Goal: Information Seeking & Learning: Learn about a topic

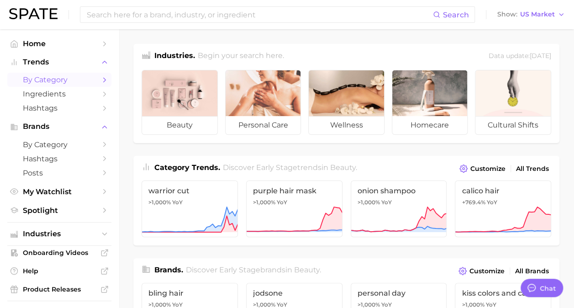
click at [52, 82] on span "by Category" at bounding box center [59, 79] width 73 height 9
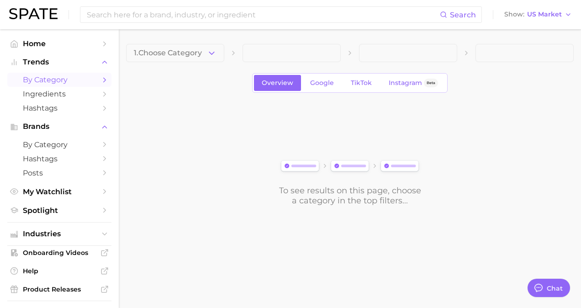
drag, startPoint x: 256, startPoint y: 55, endPoint x: 262, endPoint y: 53, distance: 6.2
click at [261, 53] on span at bounding box center [292, 53] width 98 height 18
click at [206, 54] on button "1. Choose Category" at bounding box center [175, 53] width 98 height 18
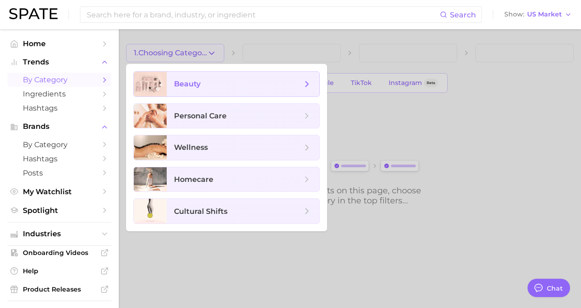
click at [203, 88] on span "beauty" at bounding box center [238, 84] width 128 height 10
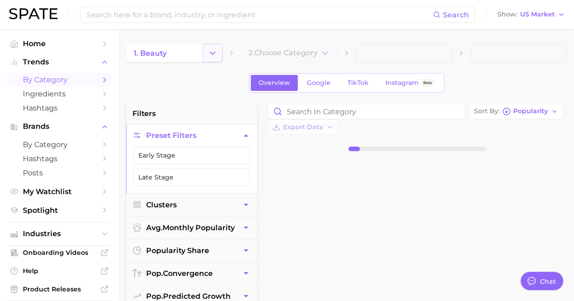
click at [203, 52] on button "Change Category" at bounding box center [213, 53] width 20 height 18
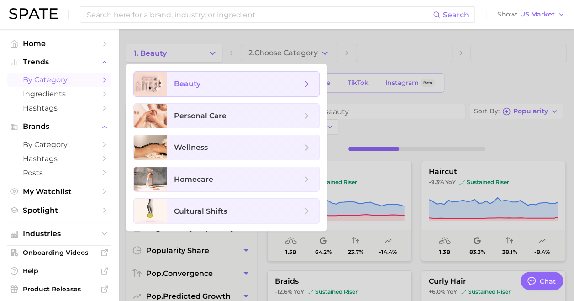
click at [210, 86] on span "beauty" at bounding box center [238, 84] width 128 height 10
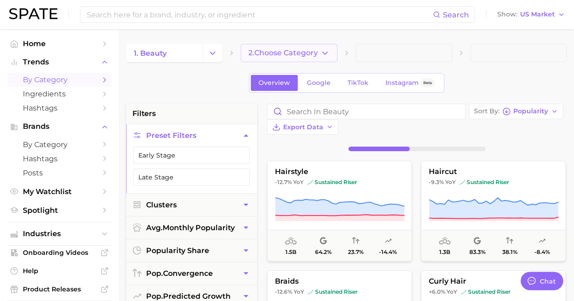
click at [291, 52] on span "2. Choose Category" at bounding box center [282, 53] width 69 height 8
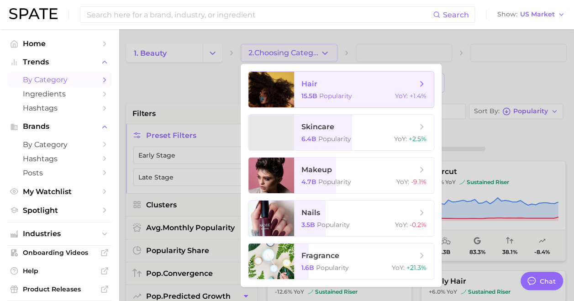
click at [303, 92] on span "hair 15.5b Popularity YoY : +1.4%" at bounding box center [364, 90] width 140 height 36
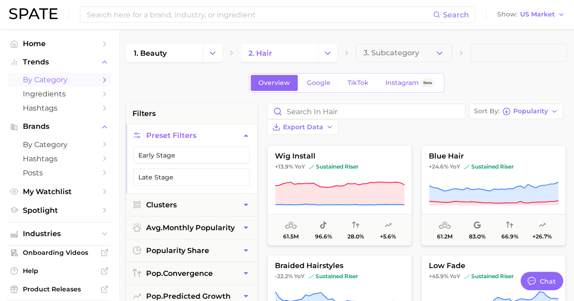
scroll to position [2877, 0]
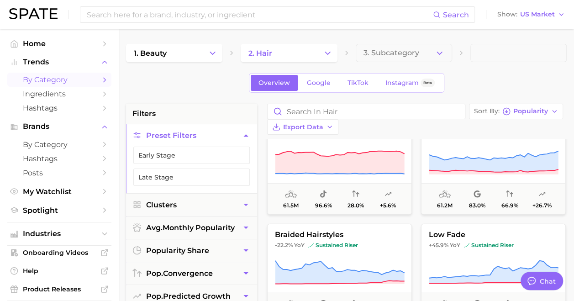
click at [483, 55] on span at bounding box center [518, 53] width 96 height 18
click at [480, 52] on span at bounding box center [518, 53] width 96 height 18
click at [480, 53] on span at bounding box center [518, 53] width 96 height 18
click at [483, 49] on span at bounding box center [518, 53] width 96 height 18
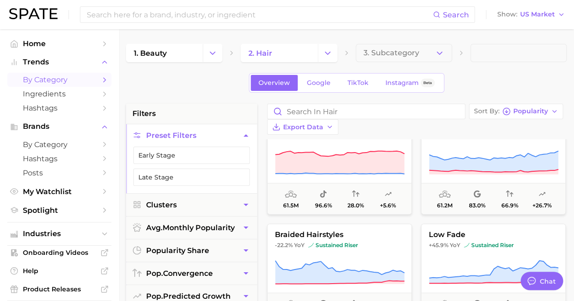
click at [477, 50] on span at bounding box center [518, 53] width 96 height 18
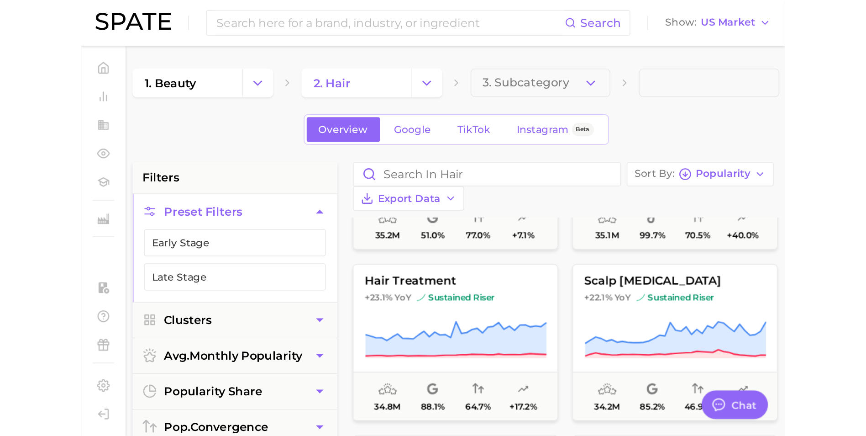
scroll to position [4795, 0]
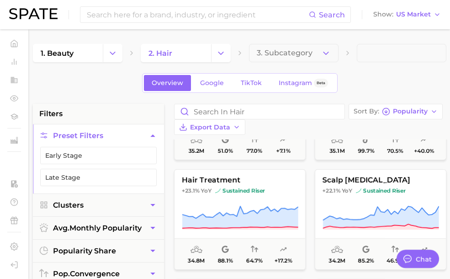
type textarea "x"
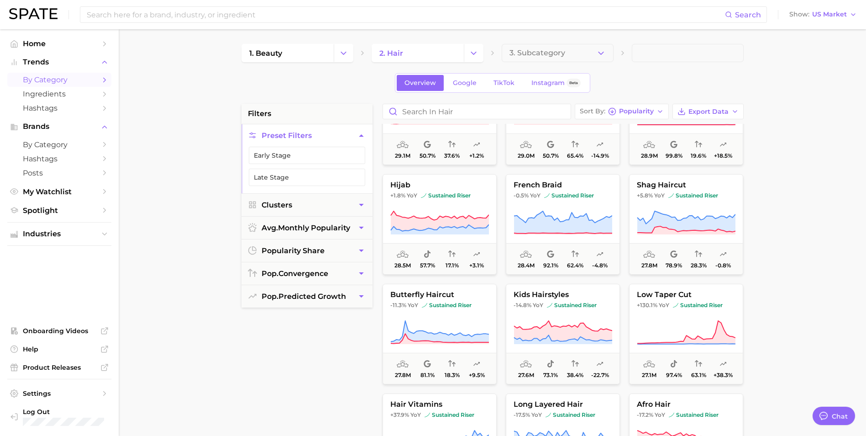
scroll to position [3882, 0]
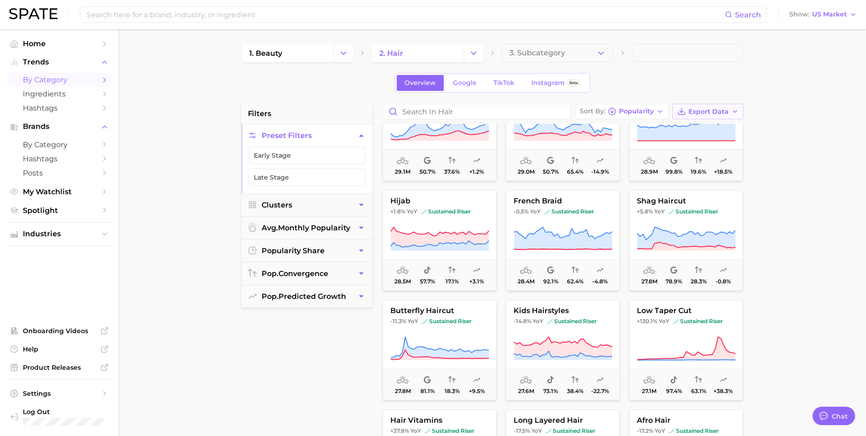
click at [580, 110] on span "Export Data" at bounding box center [709, 112] width 40 height 8
click at [580, 129] on span "Card Data CSV" at bounding box center [683, 129] width 48 height 8
click at [580, 52] on button "3. Subcategory" at bounding box center [558, 53] width 112 height 18
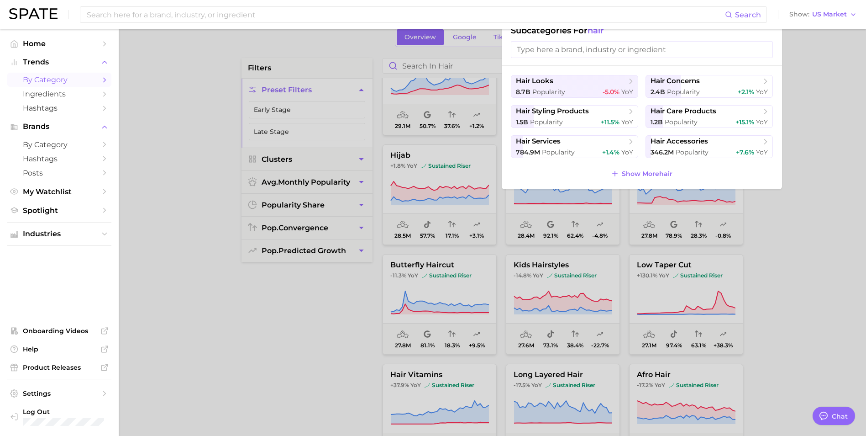
scroll to position [91, 0]
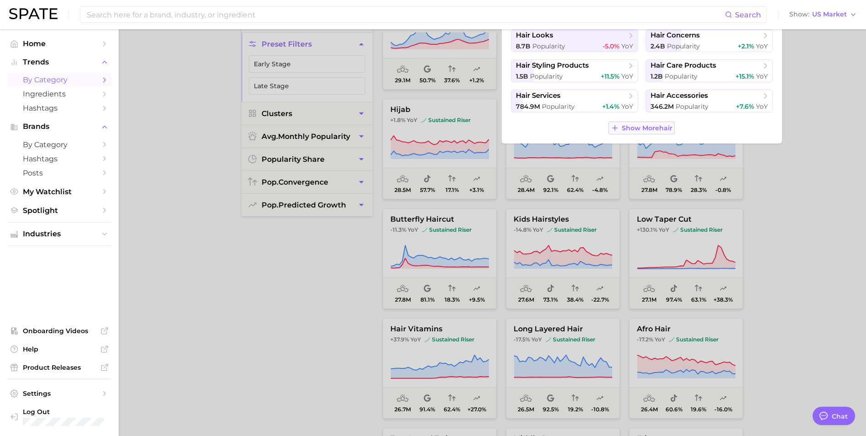
click at [580, 129] on span "Show More hair" at bounding box center [647, 128] width 51 height 8
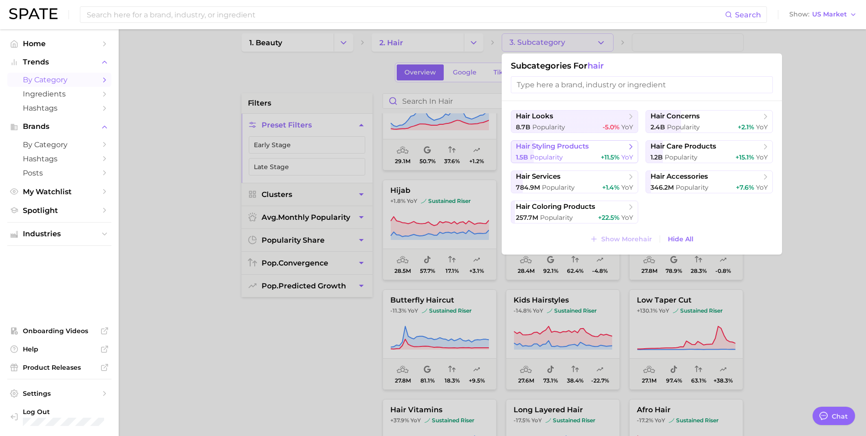
scroll to position [0, 0]
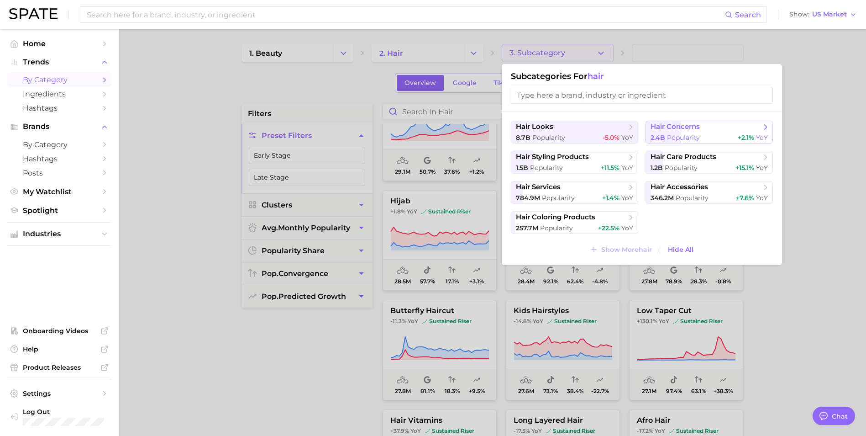
click at [580, 134] on span "Popularity" at bounding box center [683, 137] width 33 height 8
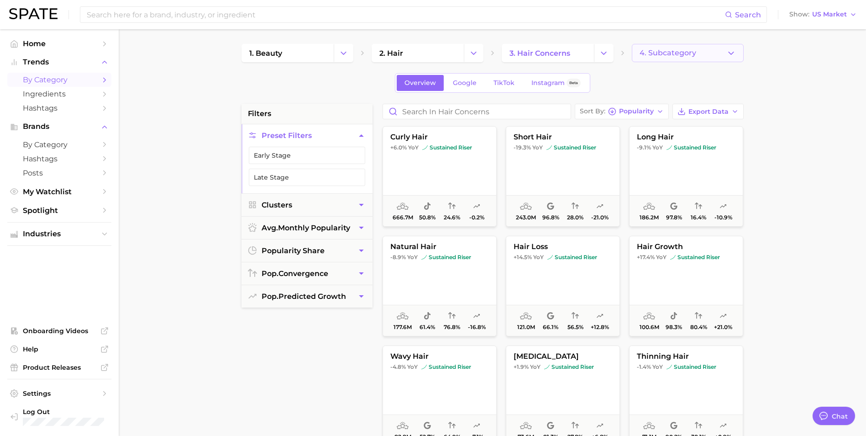
click at [580, 50] on span "4. Subcategory" at bounding box center [668, 53] width 57 height 8
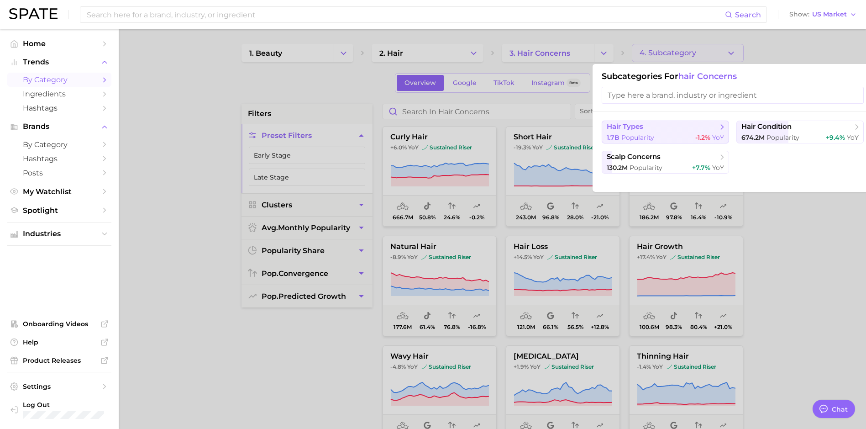
click at [580, 134] on div "1.7b Popularity -1.2% YoY" at bounding box center [665, 137] width 117 height 9
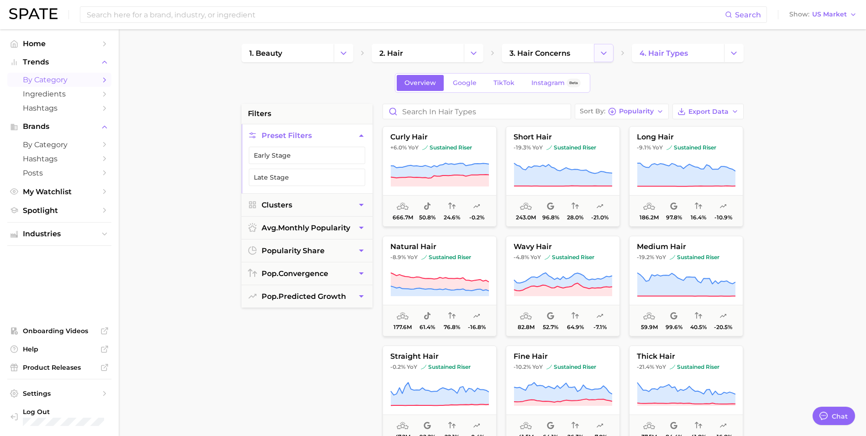
click at [580, 54] on icon "Change Category" at bounding box center [604, 53] width 10 height 10
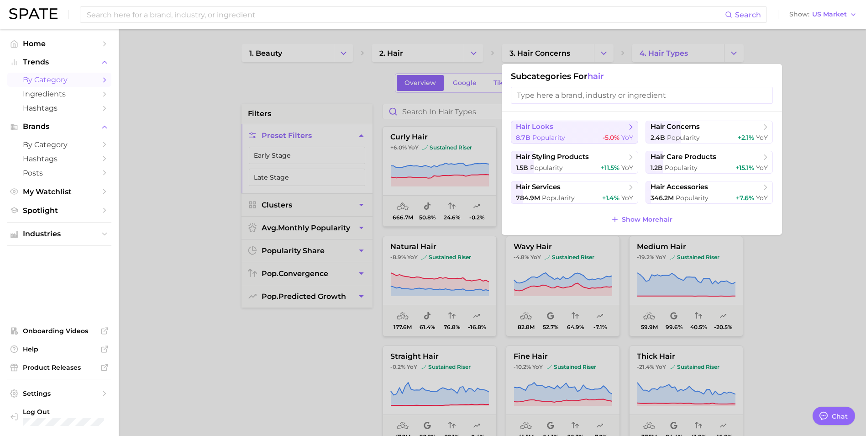
click at [580, 132] on button "hair looks 8.7b Popularity -5.0% YoY" at bounding box center [574, 132] width 127 height 23
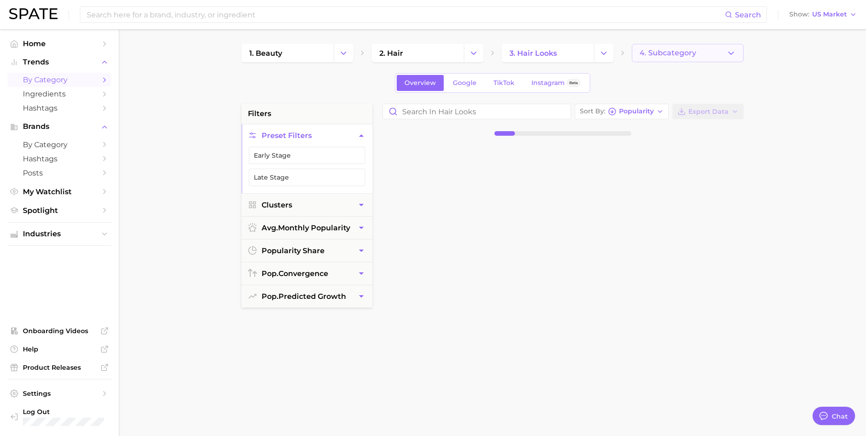
click at [580, 56] on icon "button" at bounding box center [732, 53] width 10 height 10
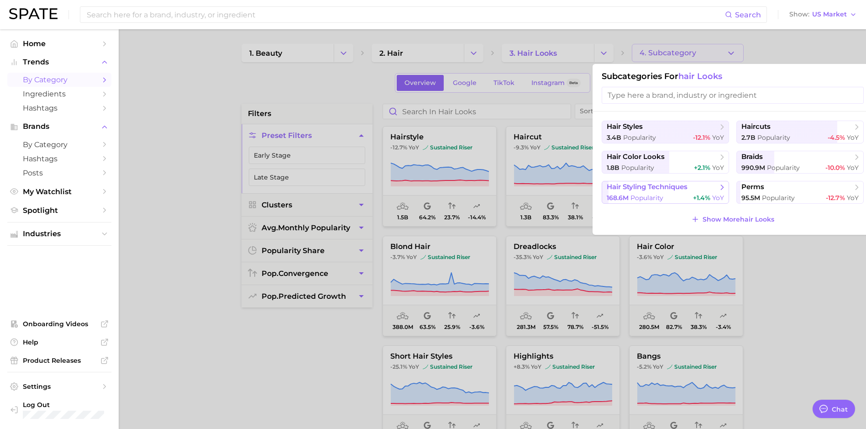
click at [580, 192] on button "hair styling techniques 168.6m Popularity +1.4% YoY" at bounding box center [665, 192] width 127 height 23
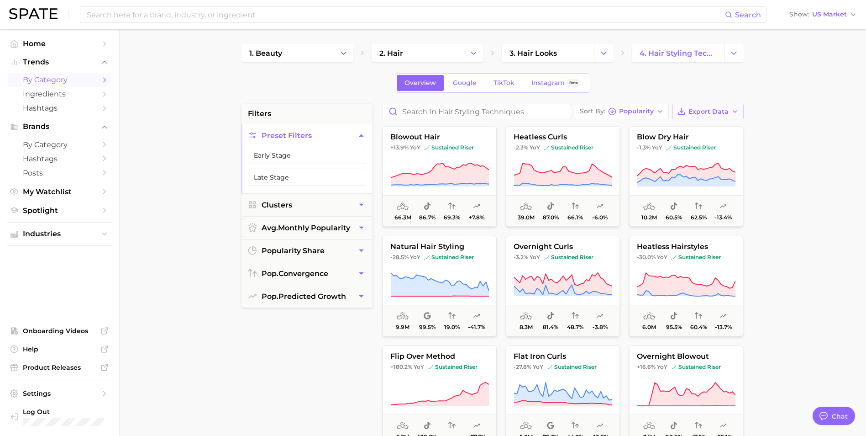
click at [580, 108] on button "Export Data" at bounding box center [708, 112] width 71 height 16
click at [580, 128] on span "Card Data CSV" at bounding box center [683, 129] width 48 height 8
click at [580, 79] on div "Overview Google TikTok Instagram Beta" at bounding box center [493, 83] width 502 height 20
click at [580, 53] on icon "Change Category" at bounding box center [604, 53] width 10 height 10
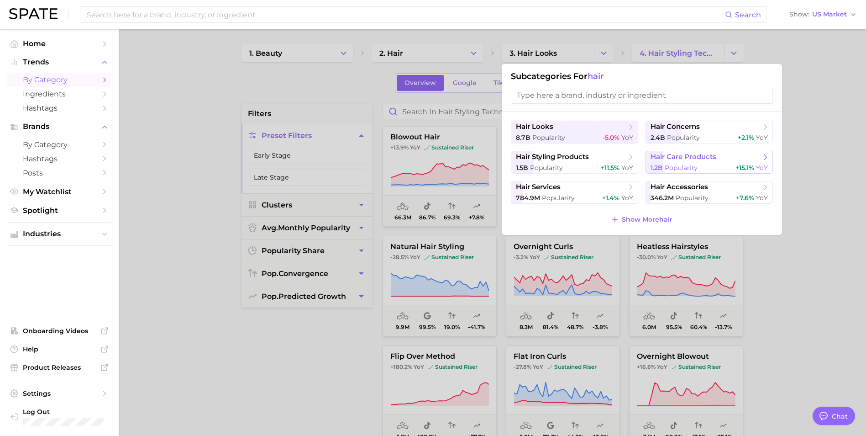
click at [580, 164] on span "Popularity" at bounding box center [681, 167] width 33 height 8
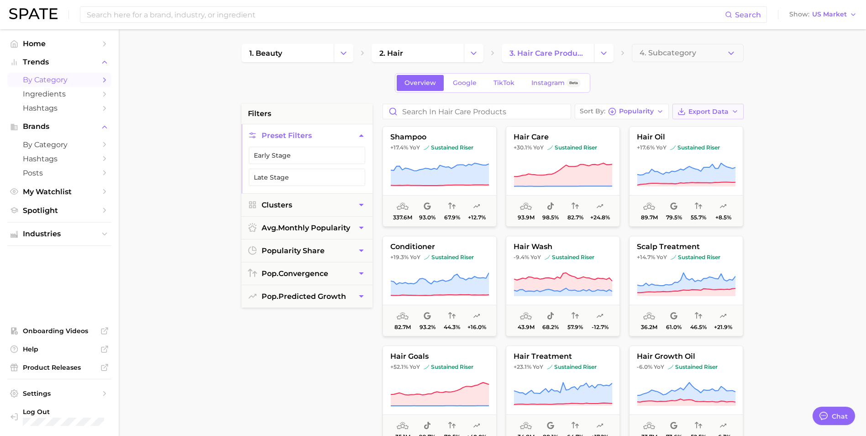
click at [580, 111] on span "Export Data" at bounding box center [709, 112] width 40 height 8
click at [580, 129] on span "Card Data CSV" at bounding box center [683, 129] width 48 height 8
click at [580, 53] on icon "Change Category" at bounding box center [604, 53] width 10 height 10
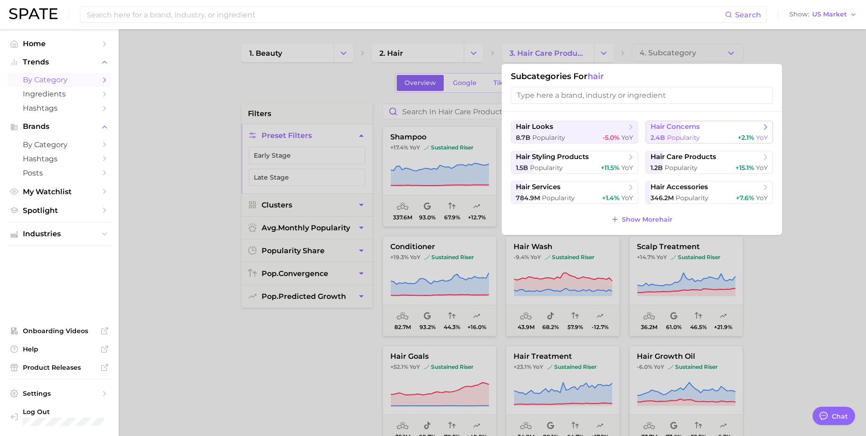
click at [580, 131] on button "hair concerns 2.4b Popularity +2.1% YoY" at bounding box center [709, 132] width 127 height 23
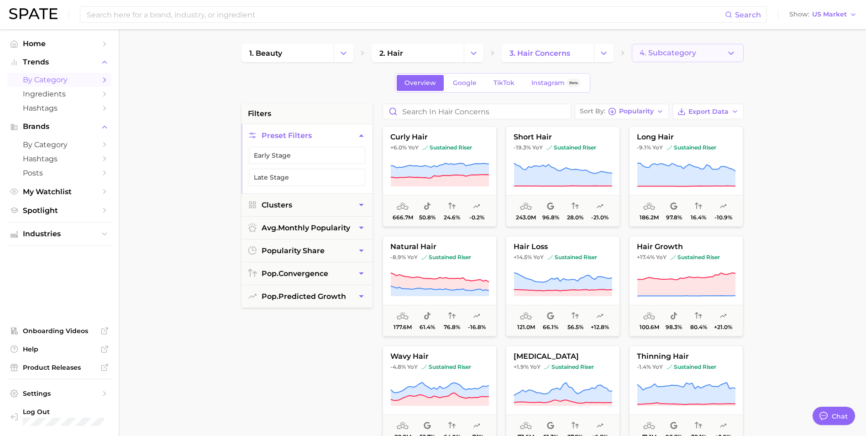
click at [580, 53] on span "4. Subcategory" at bounding box center [668, 53] width 57 height 8
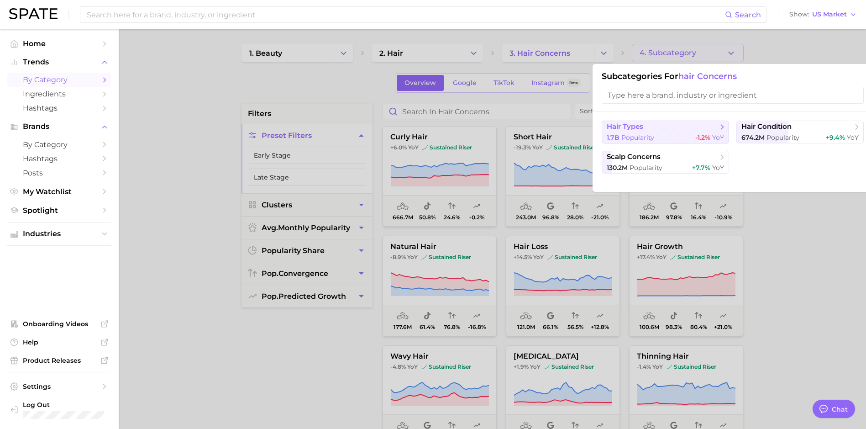
click at [580, 137] on div "1.7b Popularity -1.2% YoY" at bounding box center [665, 137] width 117 height 9
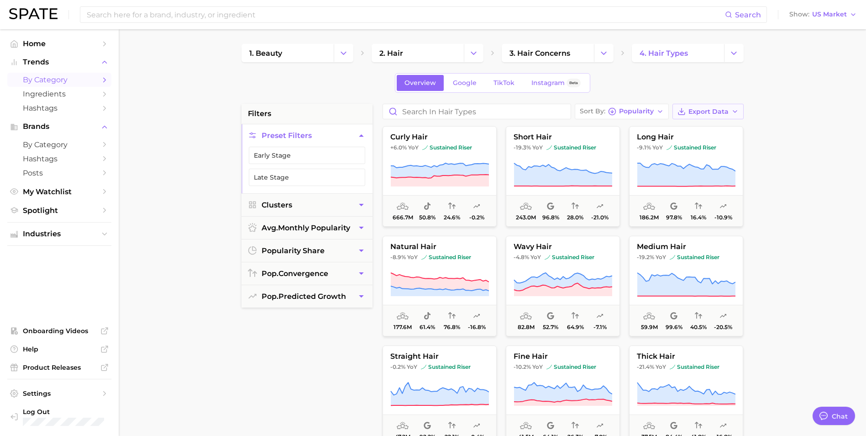
click at [580, 108] on span "Export Data" at bounding box center [709, 112] width 40 height 8
click at [580, 129] on span "Card Data CSV" at bounding box center [683, 129] width 48 height 8
click at [446, 52] on link "2. hair" at bounding box center [418, 53] width 92 height 18
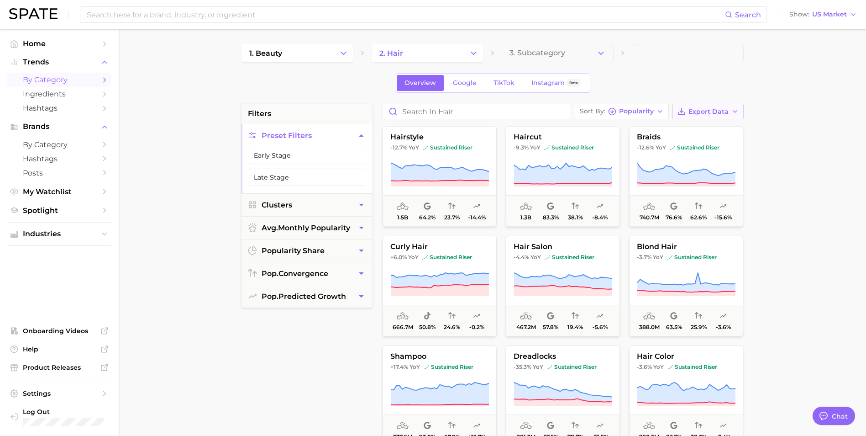
click at [580, 115] on button "Export Data" at bounding box center [708, 112] width 71 height 16
click at [580, 128] on button "Card Data CSV" at bounding box center [693, 128] width 100 height 16
click at [580, 55] on button "3. Subcategory" at bounding box center [558, 53] width 112 height 18
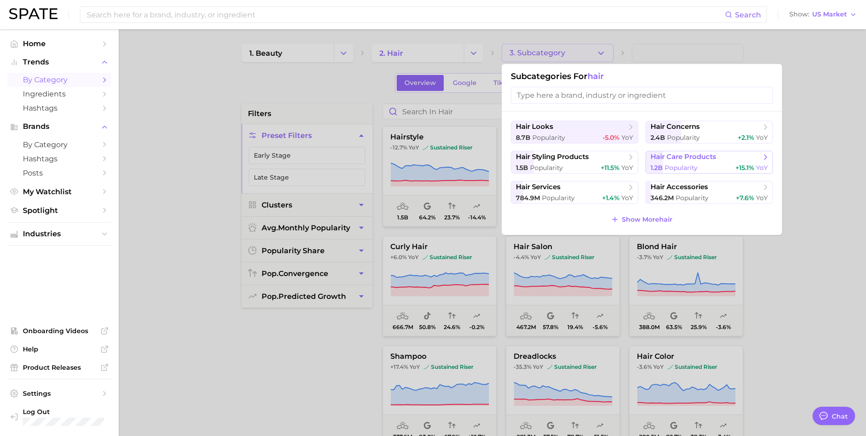
click at [580, 160] on span "hair care products" at bounding box center [684, 157] width 66 height 9
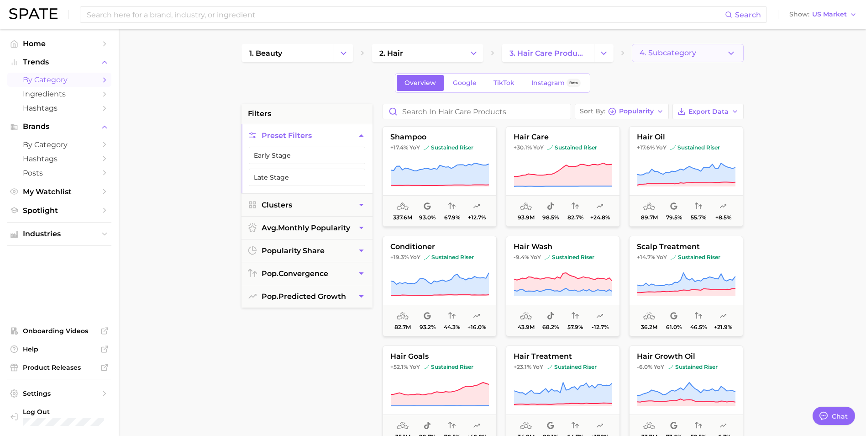
click at [580, 53] on span "4. Subcategory" at bounding box center [668, 53] width 57 height 8
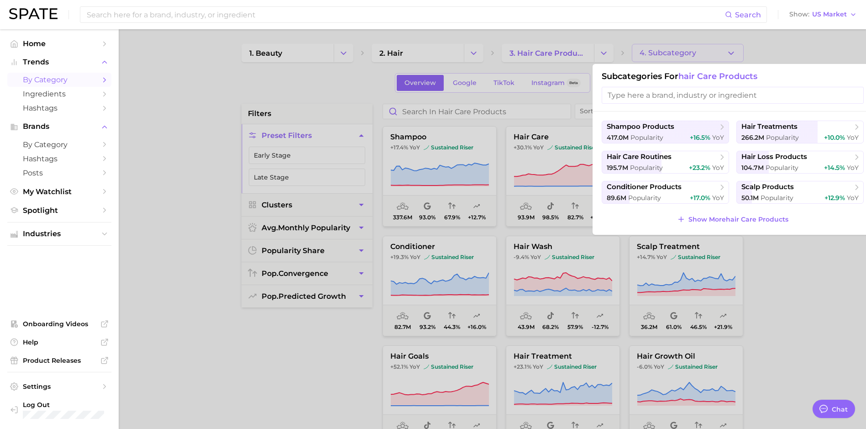
click at [580, 52] on div at bounding box center [433, 214] width 866 height 429
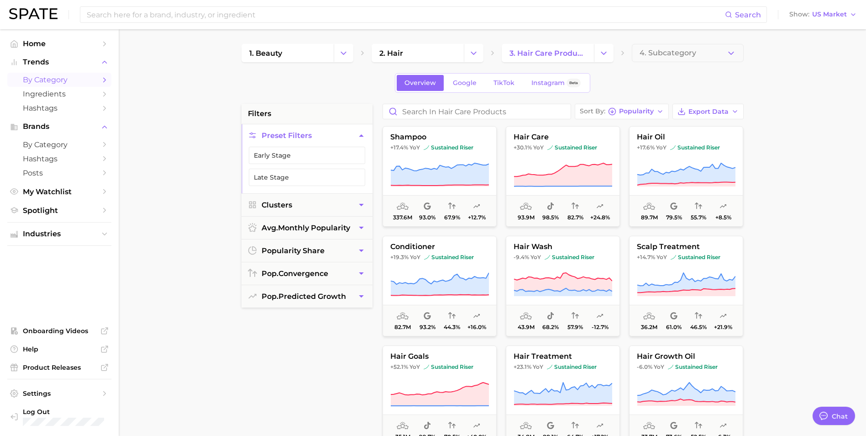
click at [580, 52] on span "4. Subcategory" at bounding box center [668, 53] width 57 height 8
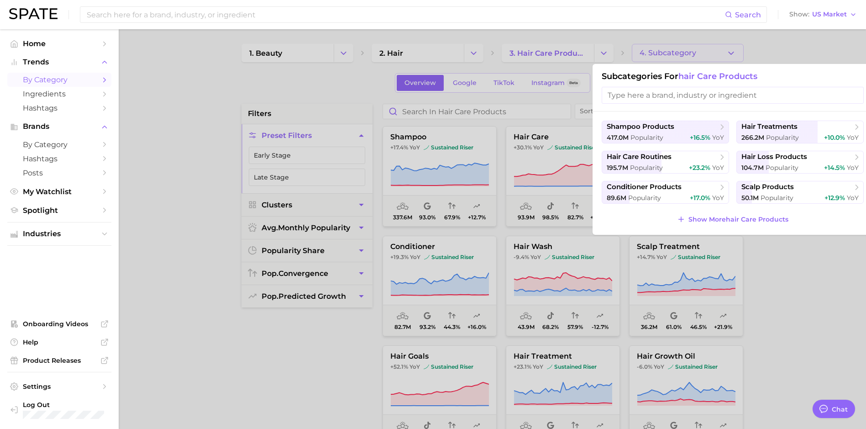
click at [580, 42] on div at bounding box center [433, 214] width 866 height 429
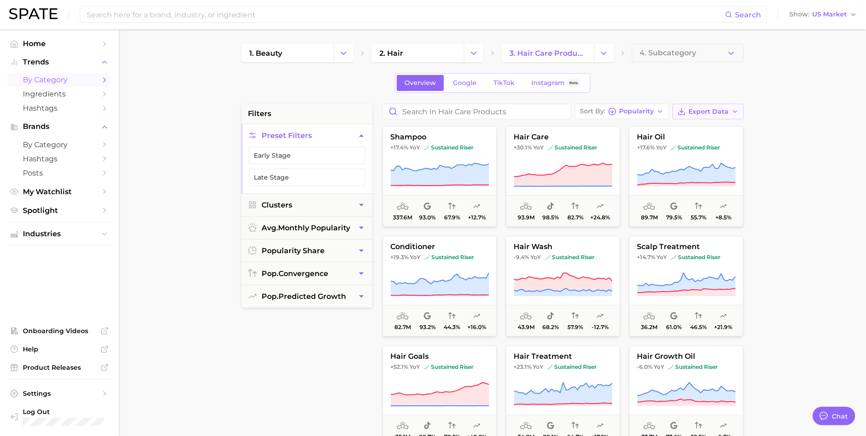
click at [580, 110] on button "Export Data" at bounding box center [708, 112] width 71 height 16
click at [580, 128] on button "Card Data CSV" at bounding box center [693, 128] width 100 height 16
click at [580, 82] on div "Overview Google TikTok Instagram Beta" at bounding box center [493, 83] width 502 height 20
click at [580, 54] on span "4. Subcategory" at bounding box center [668, 53] width 57 height 8
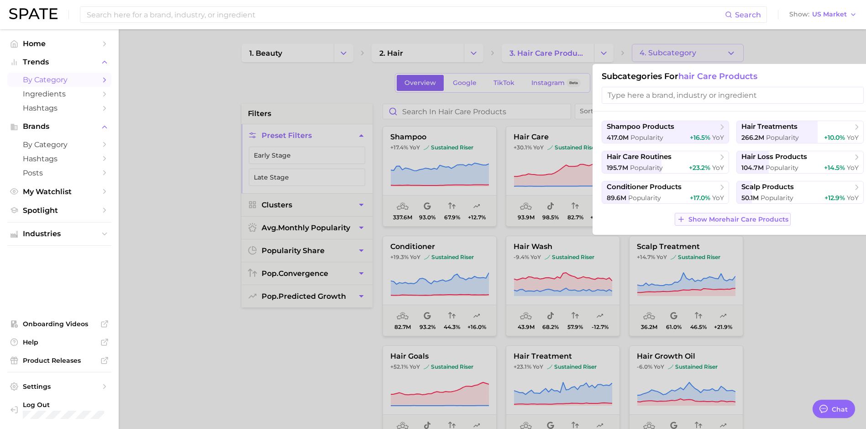
click at [580, 223] on button "Show More hair care products" at bounding box center [733, 219] width 116 height 13
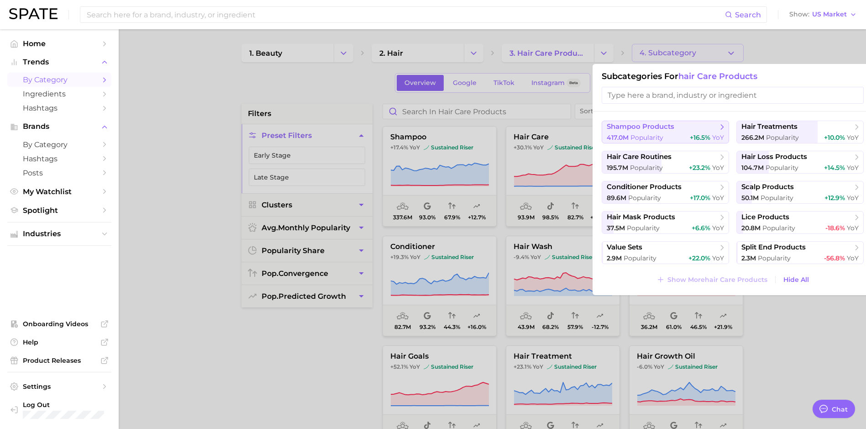
click at [580, 130] on span "shampoo products" at bounding box center [662, 126] width 111 height 9
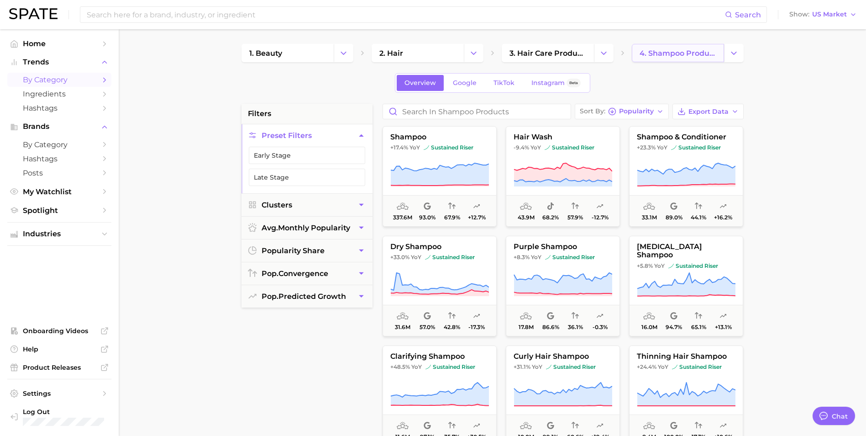
click at [580, 53] on span "4. shampoo products" at bounding box center [678, 53] width 77 height 9
click at [580, 57] on span "4. shampoo products" at bounding box center [678, 53] width 77 height 9
click at [580, 50] on icon "Change Category" at bounding box center [734, 53] width 10 height 10
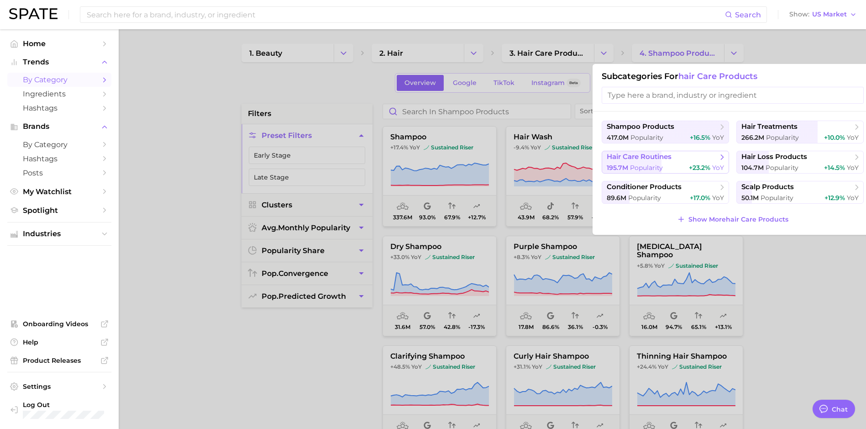
click at [580, 168] on span "Popularity" at bounding box center [646, 167] width 33 height 8
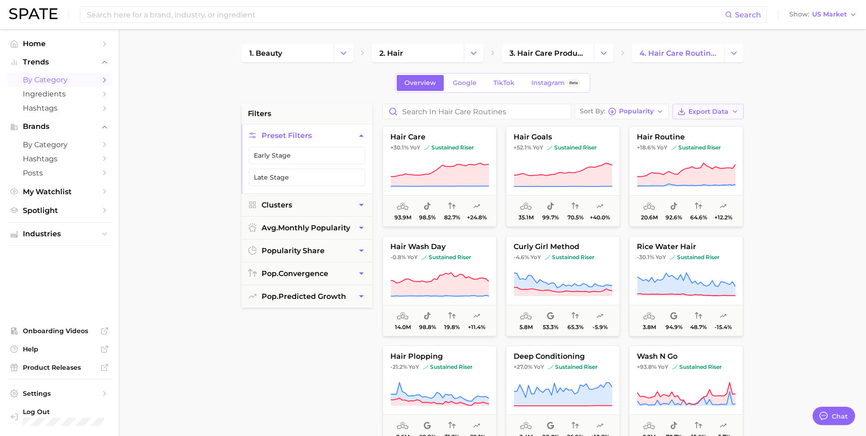
click at [580, 108] on span "Export Data" at bounding box center [709, 112] width 40 height 8
click at [580, 125] on span "Card Data CSV" at bounding box center [683, 129] width 48 height 8
click at [318, 99] on div "1. beauty 2. hair 3. hair care products 4. hair care routines Overview Google T…" at bounding box center [493, 360] width 502 height 633
click at [580, 53] on icon "Change Category" at bounding box center [604, 53] width 10 height 10
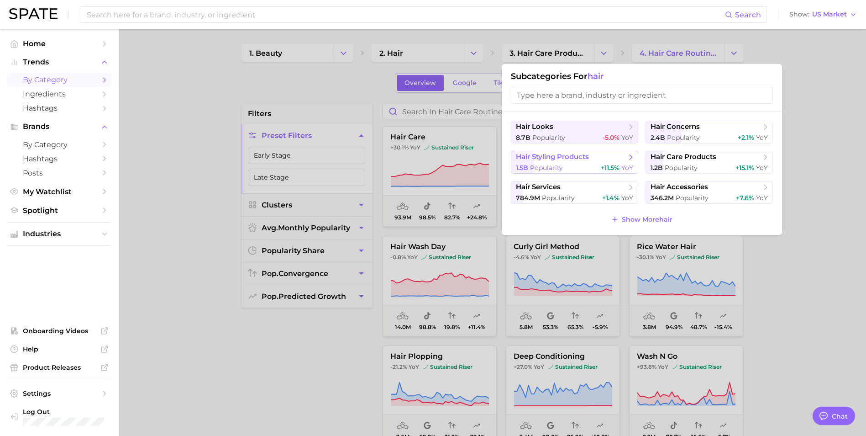
click at [575, 160] on span "hair styling products" at bounding box center [552, 157] width 73 height 9
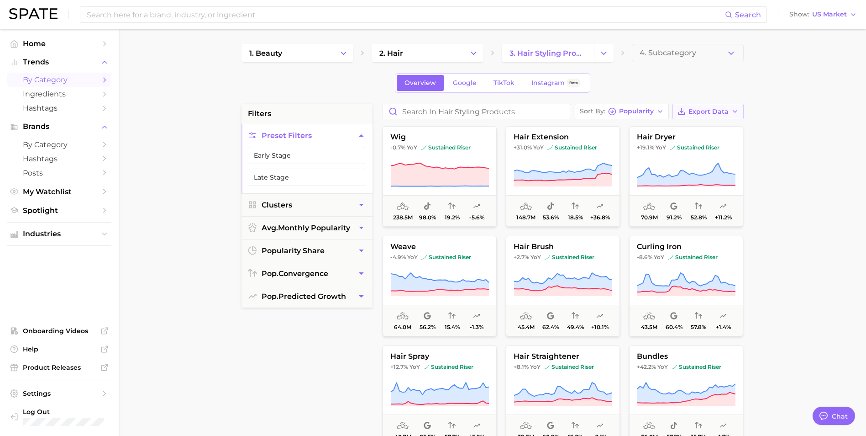
click at [580, 111] on span "Export Data" at bounding box center [709, 112] width 40 height 8
click at [580, 123] on button "Card Data CSV" at bounding box center [693, 128] width 100 height 16
drag, startPoint x: 339, startPoint y: 86, endPoint x: 400, endPoint y: 73, distance: 62.3
click at [339, 86] on div "Overview Google TikTok Instagram Beta" at bounding box center [493, 83] width 502 height 20
click at [580, 53] on span "4. Subcategory" at bounding box center [668, 53] width 57 height 8
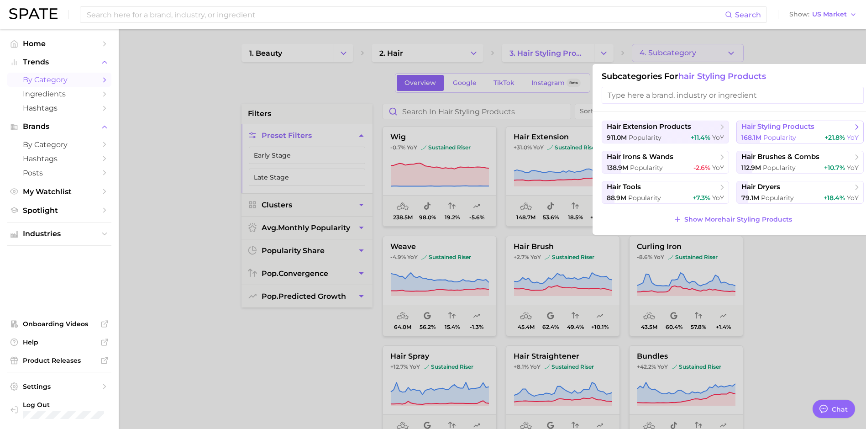
click at [580, 130] on span "hair styling products" at bounding box center [778, 126] width 73 height 9
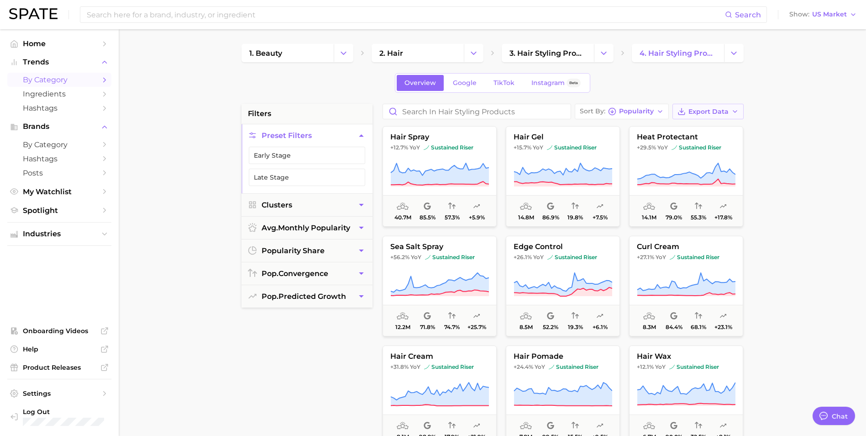
click at [580, 110] on icon "button" at bounding box center [735, 111] width 7 height 7
click at [580, 127] on span "Card Data CSV" at bounding box center [683, 129] width 48 height 8
click at [345, 82] on div "Overview Google TikTok Instagram Beta" at bounding box center [493, 83] width 502 height 20
click at [580, 49] on span "3. hair styling products" at bounding box center [548, 53] width 77 height 9
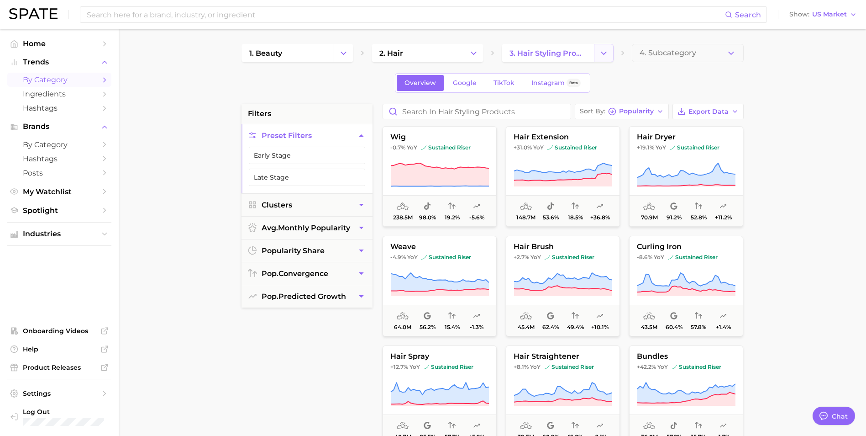
click at [580, 54] on icon "Change Category" at bounding box center [604, 53] width 10 height 10
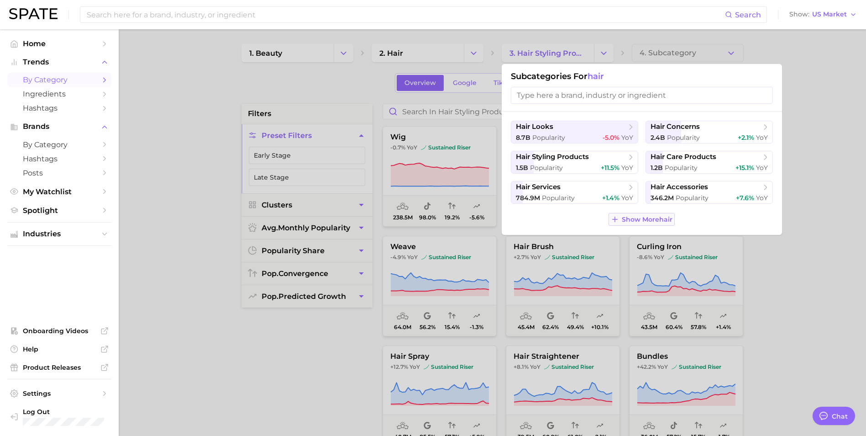
click at [580, 220] on span "Show More hair" at bounding box center [647, 220] width 51 height 8
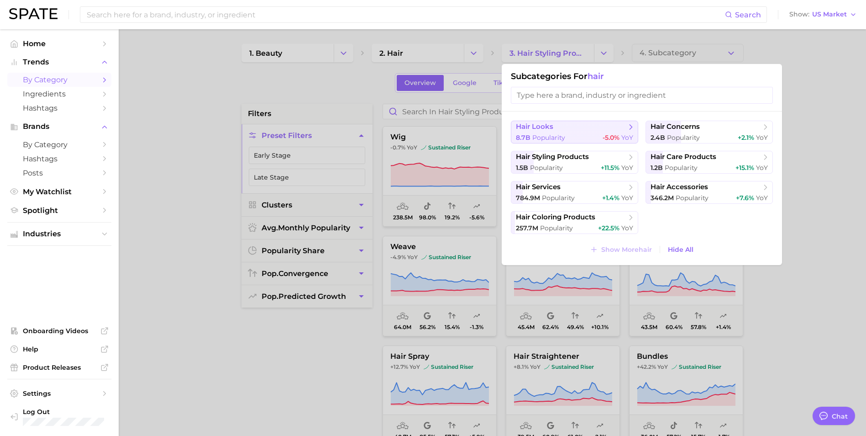
click at [580, 129] on span "hair looks" at bounding box center [571, 126] width 111 height 9
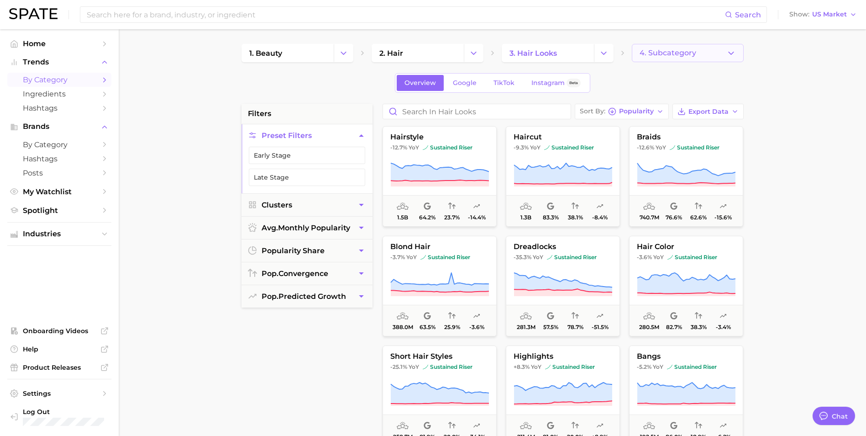
click at [580, 50] on span "4. Subcategory" at bounding box center [668, 53] width 57 height 8
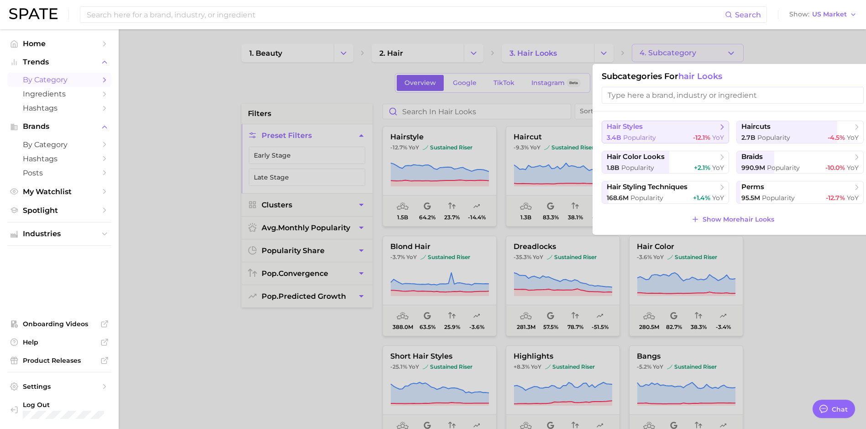
click at [580, 135] on div "3.4b Popularity -12.1% YoY" at bounding box center [665, 137] width 117 height 9
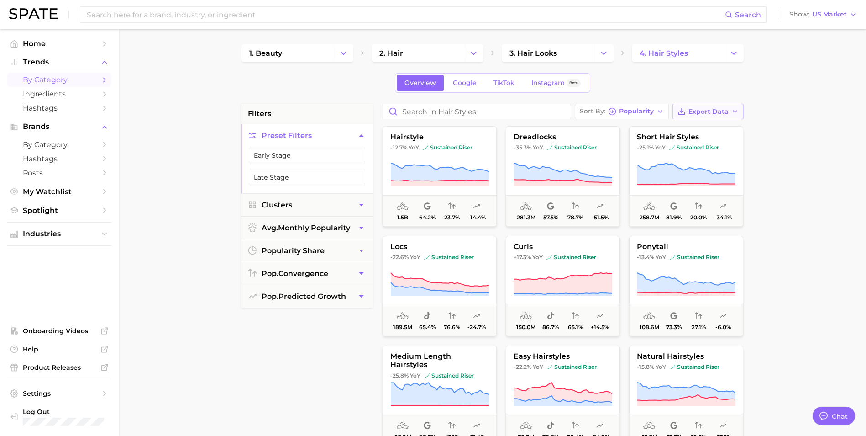
click at [580, 111] on icon "button" at bounding box center [735, 111] width 7 height 7
click at [580, 132] on button "Card Data CSV" at bounding box center [693, 128] width 100 height 16
click at [324, 89] on div "Overview Google TikTok Instagram Beta" at bounding box center [493, 83] width 502 height 20
click at [555, 52] on span "3. hair looks" at bounding box center [533, 53] width 47 height 9
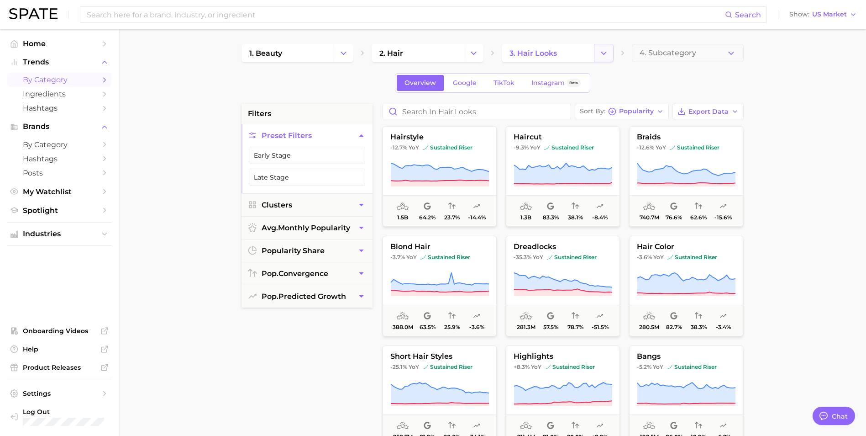
click at [580, 53] on icon "Change Category" at bounding box center [604, 53] width 10 height 10
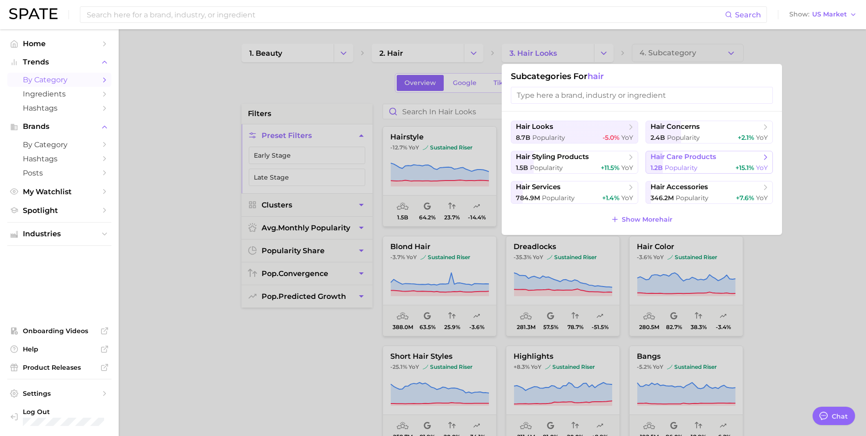
click at [580, 163] on button "hair care products 1.2b Popularity +15.1% YoY" at bounding box center [709, 162] width 127 height 23
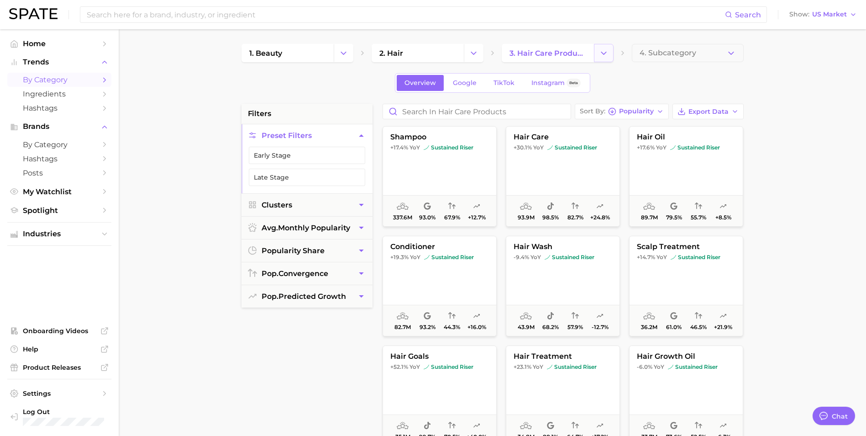
click at [580, 49] on icon "Change Category" at bounding box center [604, 53] width 10 height 10
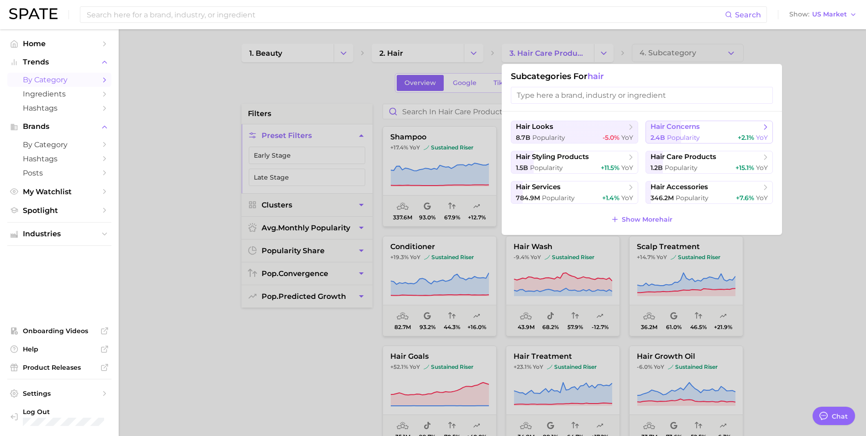
click at [580, 127] on span "hair concerns" at bounding box center [675, 126] width 49 height 9
